Goal: Navigation & Orientation: Find specific page/section

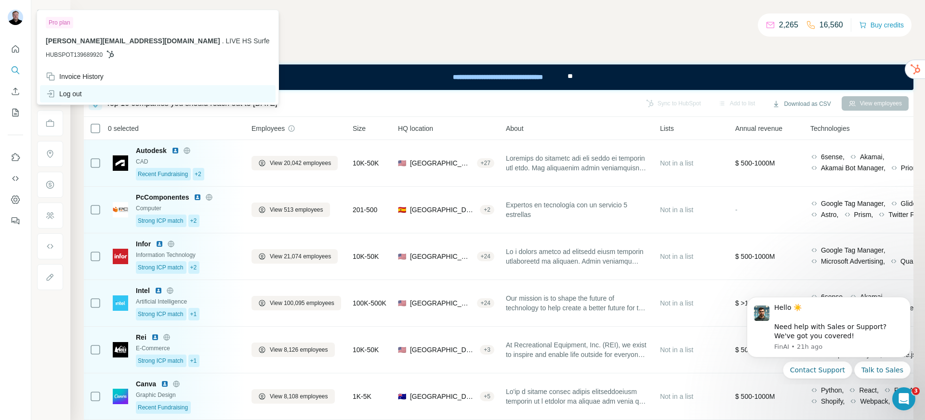
click at [68, 91] on div "Log out" at bounding box center [64, 94] width 36 height 10
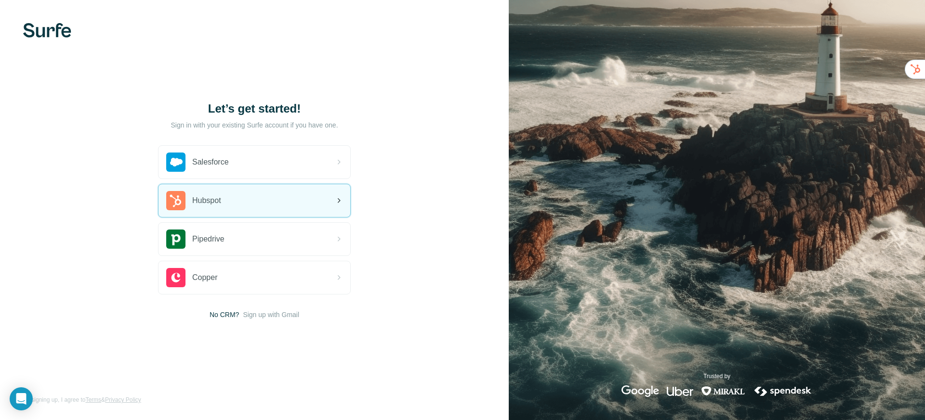
click at [274, 193] on div "Hubspot" at bounding box center [254, 200] width 192 height 33
